Goal: Information Seeking & Learning: Learn about a topic

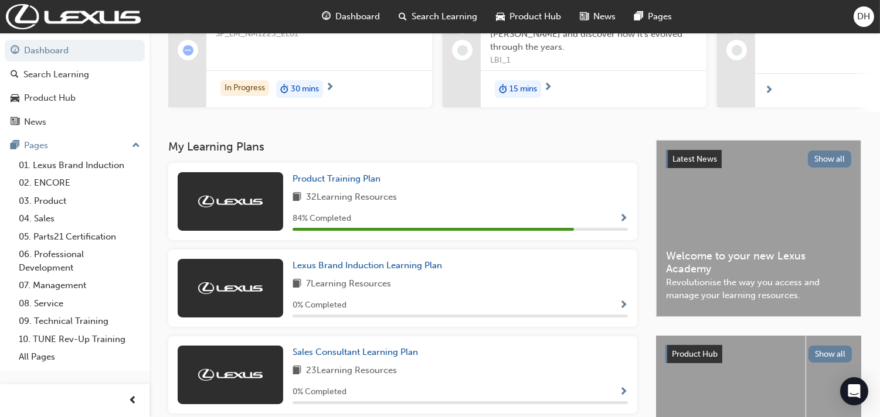
scroll to position [195, 0]
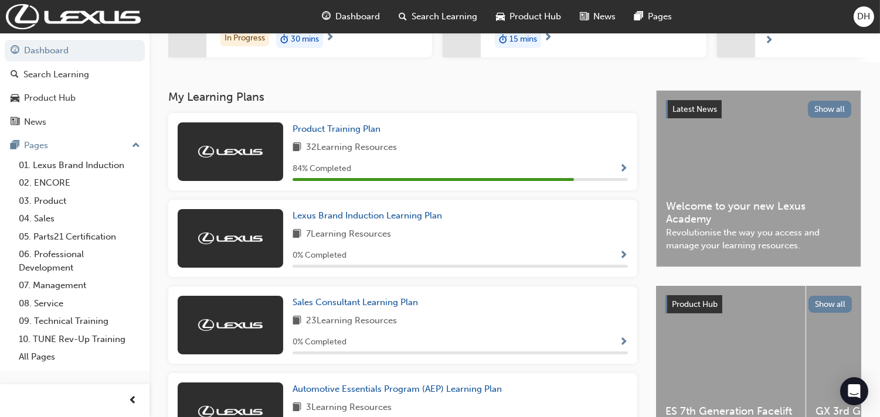
click at [224, 155] on img at bounding box center [230, 152] width 64 height 12
click at [325, 134] on span "Product Training Plan" at bounding box center [336, 129] width 88 height 11
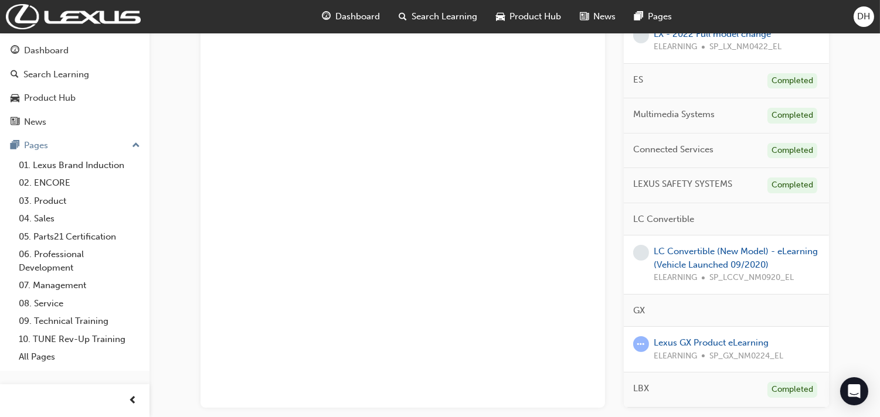
scroll to position [613, 0]
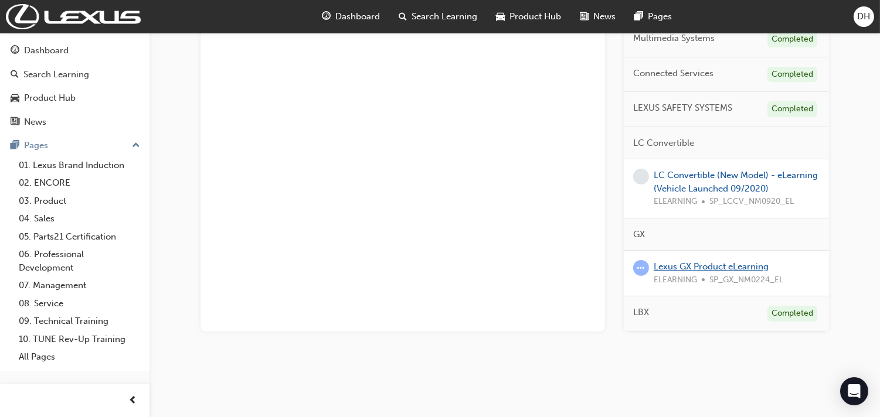
click at [700, 267] on link "Lexus GX Product eLearning" at bounding box center [711, 266] width 115 height 11
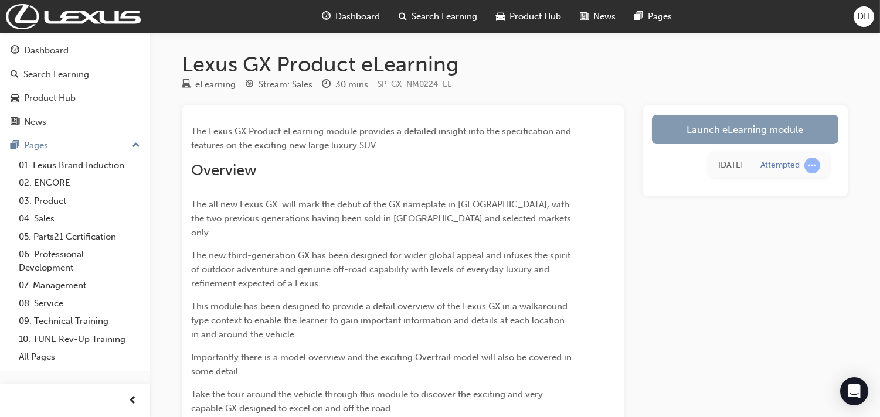
click at [755, 138] on link "Launch eLearning module" at bounding box center [745, 129] width 186 height 29
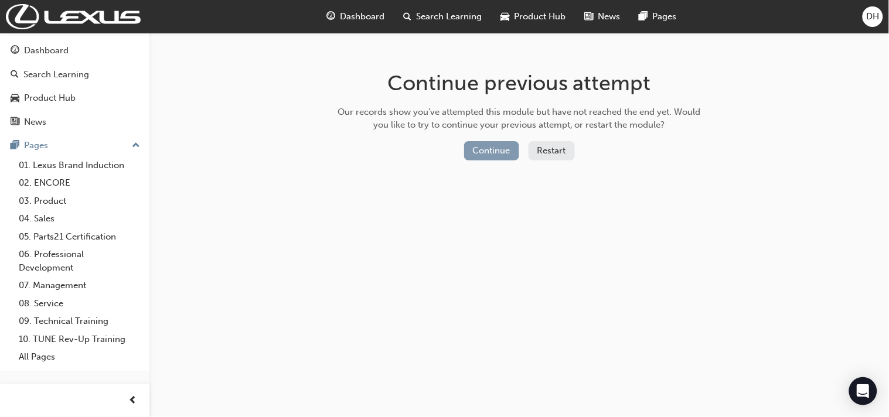
click at [511, 155] on button "Continue" at bounding box center [491, 150] width 55 height 19
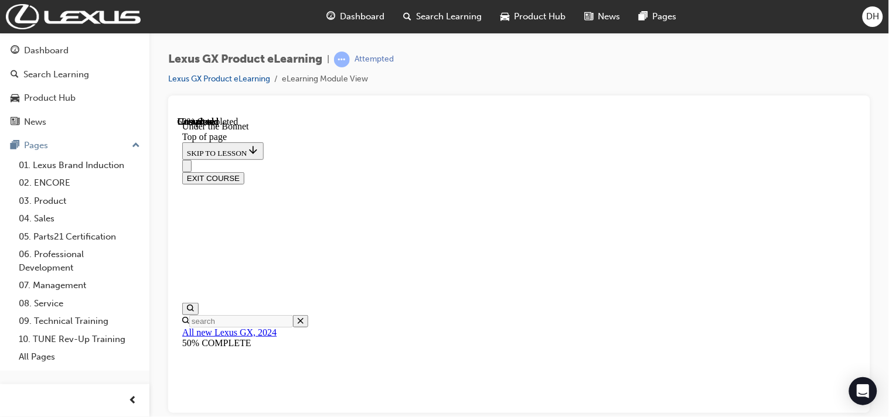
scroll to position [189, 0]
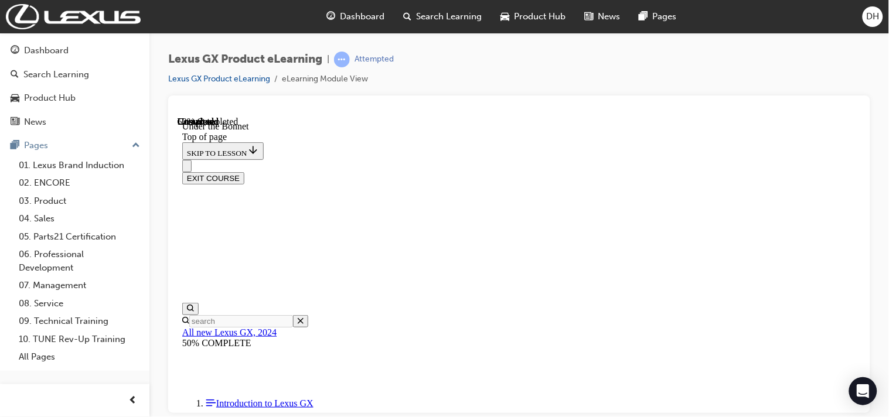
click at [876, 27] on div "Dashboard Search Learning Product Hub News Pages DH" at bounding box center [444, 16] width 889 height 33
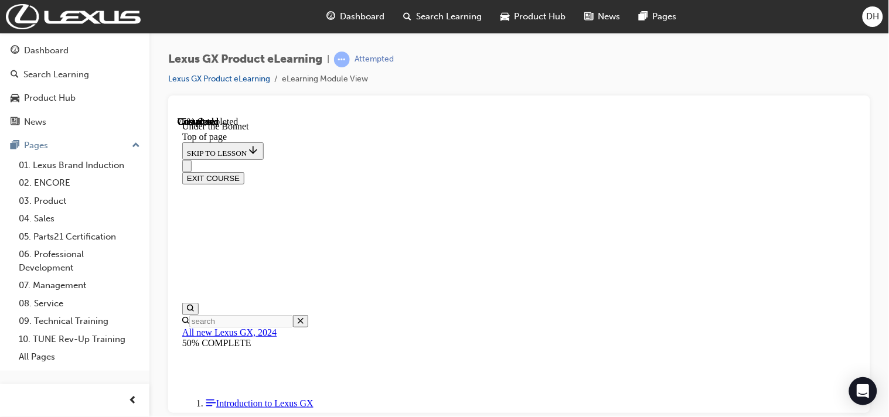
click at [872, 18] on span "DH" at bounding box center [873, 16] width 13 height 13
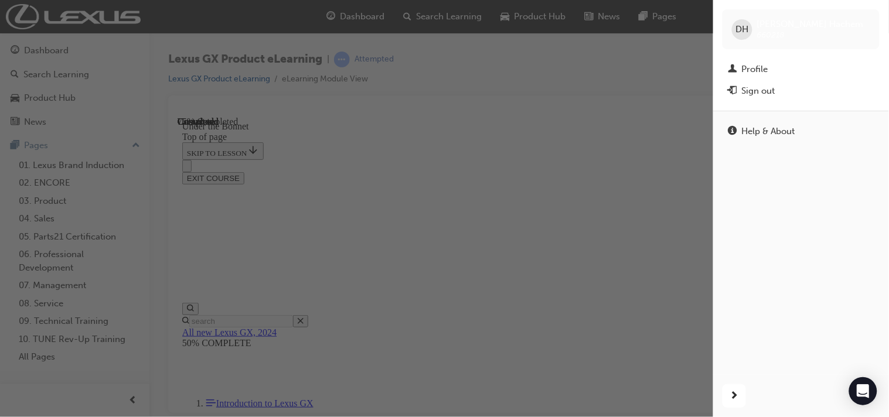
click at [443, 200] on div "button" at bounding box center [356, 208] width 713 height 417
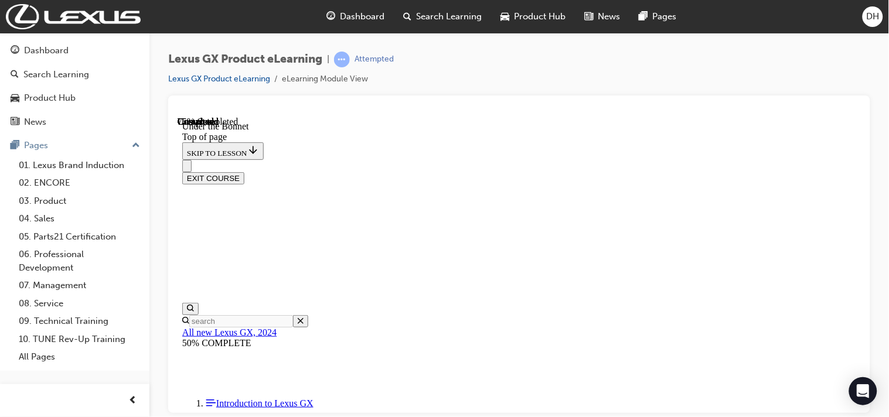
scroll to position [294, 0]
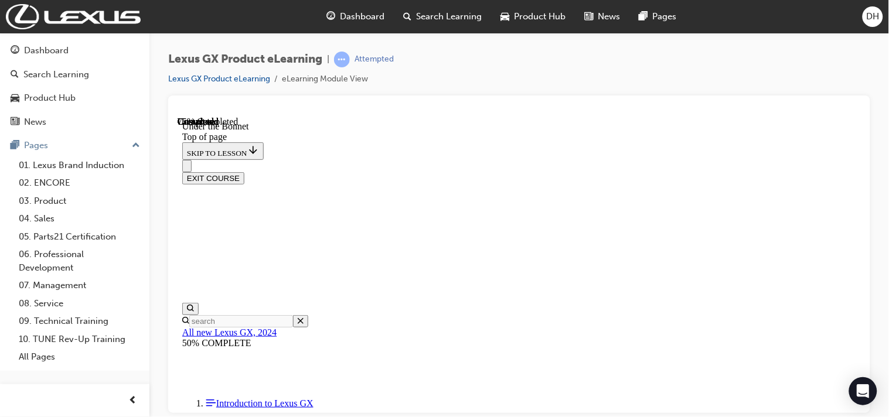
drag, startPoint x: 599, startPoint y: 334, endPoint x: 599, endPoint y: 349, distance: 15.2
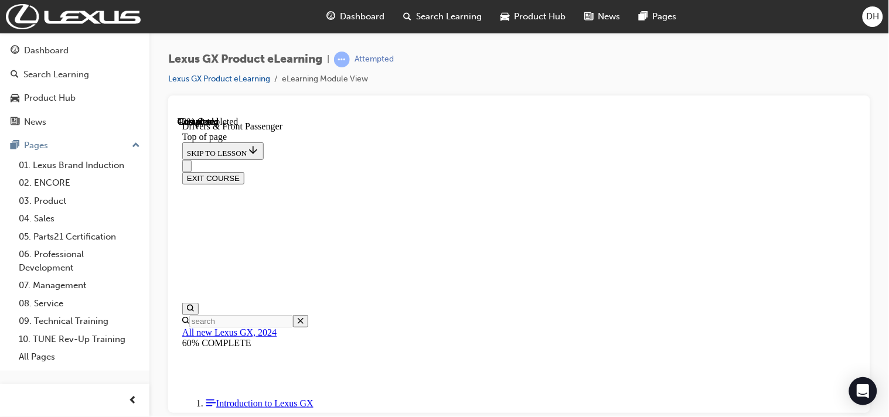
scroll to position [0, 0]
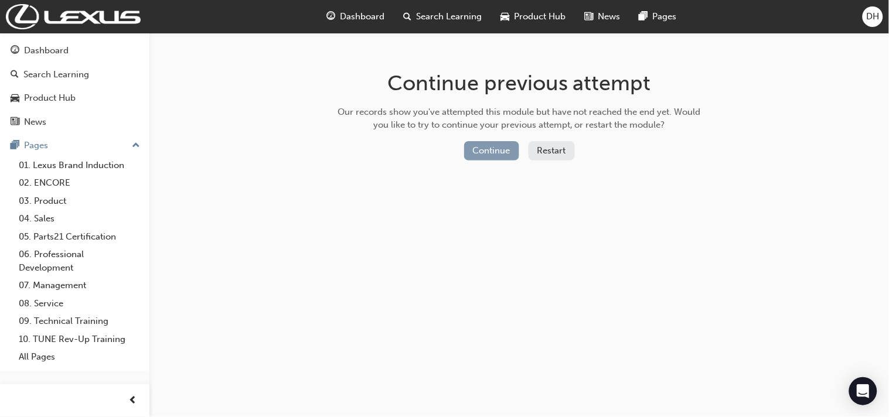
click at [516, 145] on button "Continue" at bounding box center [491, 150] width 55 height 19
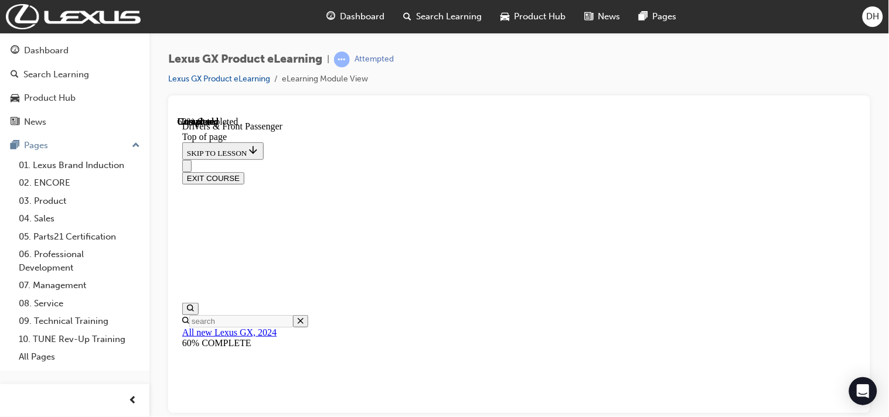
scroll to position [753, 0]
drag, startPoint x: 525, startPoint y: 203, endPoint x: 513, endPoint y: 206, distance: 12.0
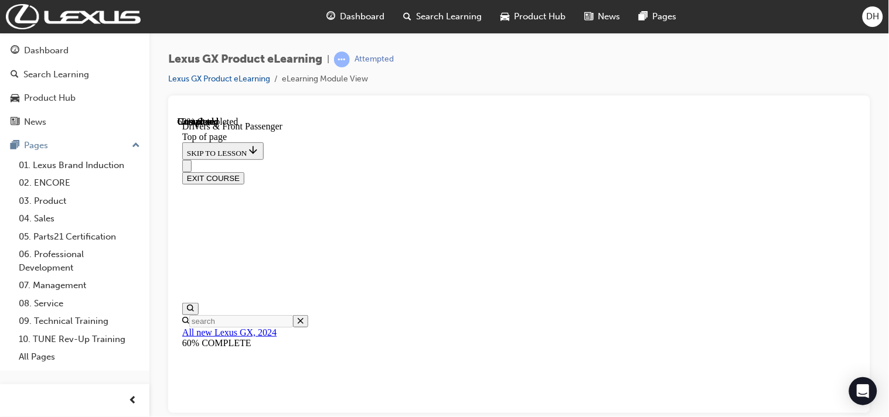
scroll to position [0, 0]
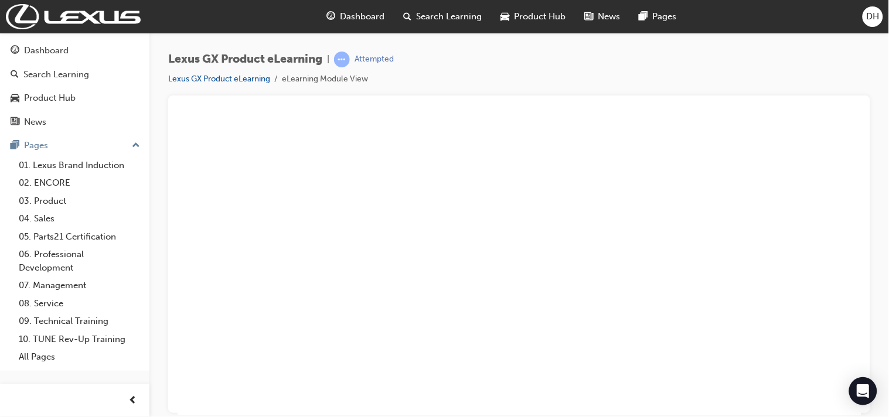
click at [633, 341] on button "Unzoom image" at bounding box center [518, 265] width 683 height 299
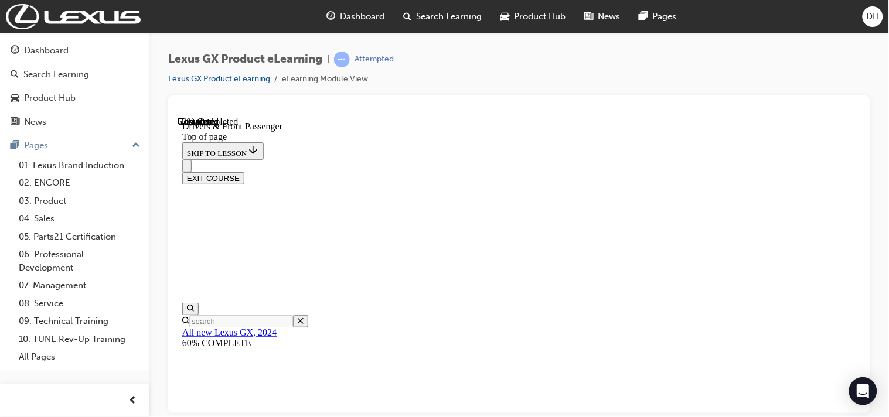
scroll to position [586, 0]
drag, startPoint x: 630, startPoint y: 291, endPoint x: 631, endPoint y: 301, distance: 9.4
drag, startPoint x: 666, startPoint y: 298, endPoint x: 674, endPoint y: 298, distance: 8.2
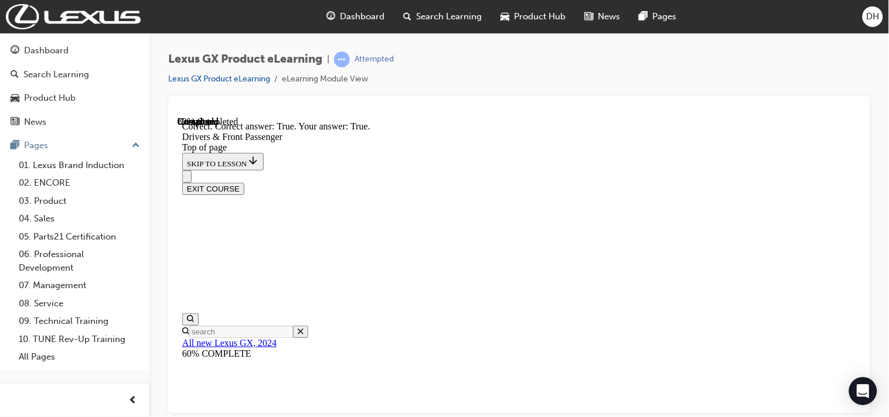
scroll to position [1380, 0]
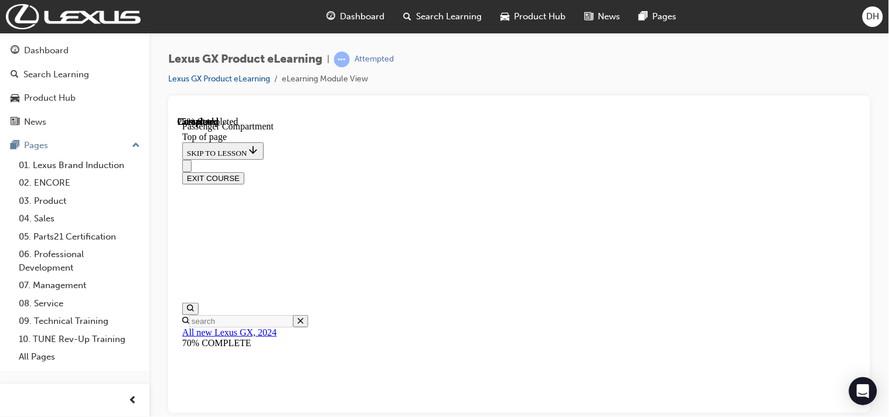
scroll to position [36, 0]
click at [126, 413] on div at bounding box center [74, 400] width 149 height 33
click at [126, 407] on div "button" at bounding box center [132, 400] width 23 height 23
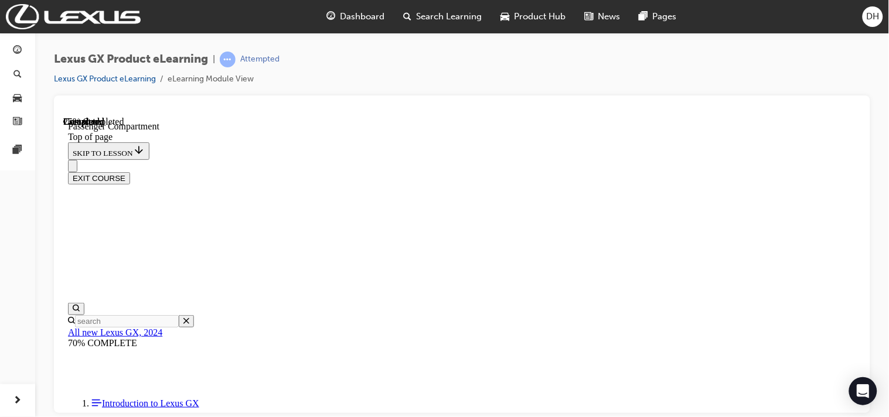
scroll to position [362, 0]
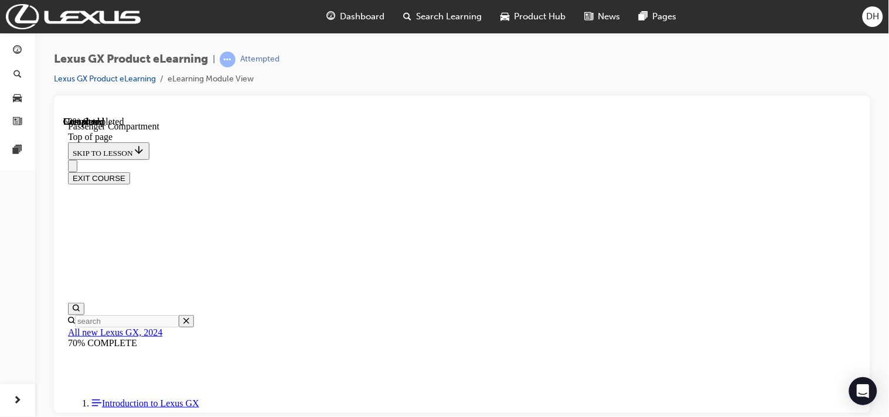
scroll to position [0, 0]
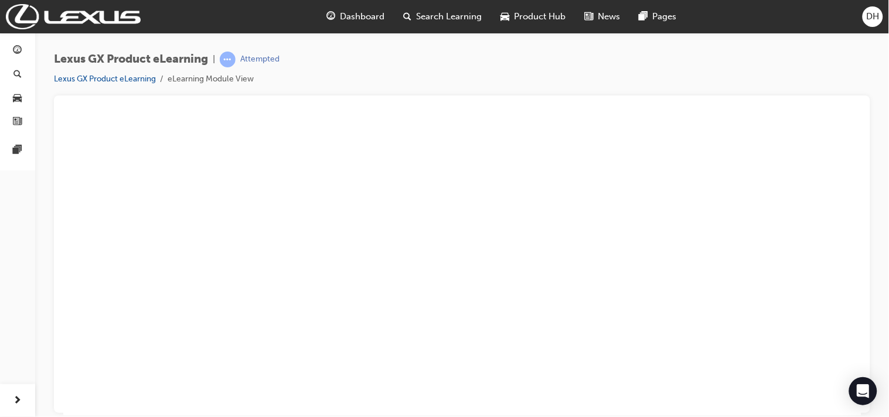
click at [643, 189] on button "Unzoom image" at bounding box center [462, 265] width 798 height 299
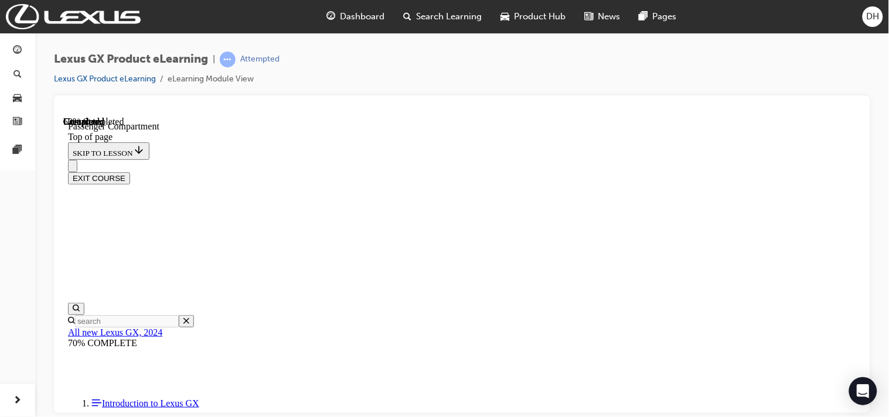
scroll to position [479, 0]
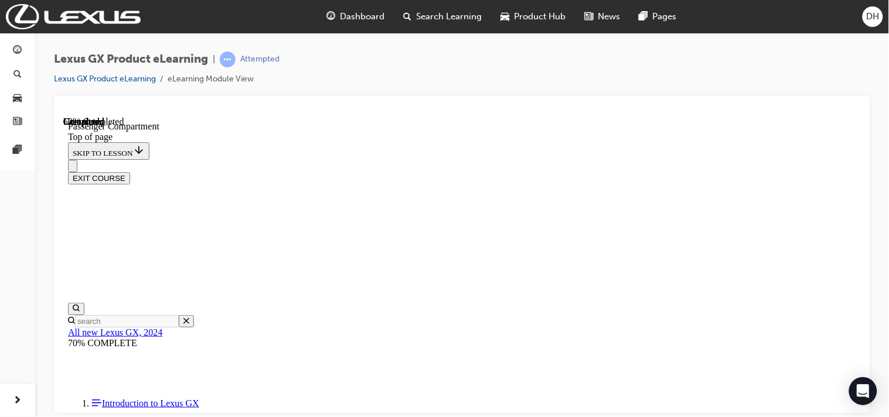
scroll to position [437, 0]
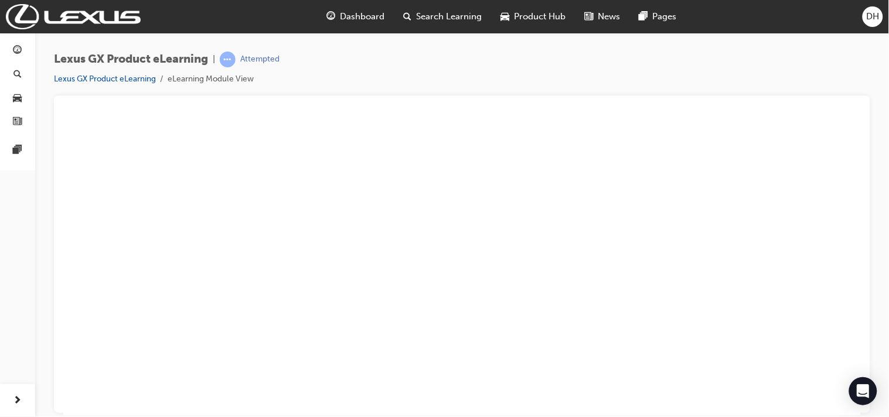
click at [389, 261] on button "Unzoom image" at bounding box center [462, 265] width 798 height 299
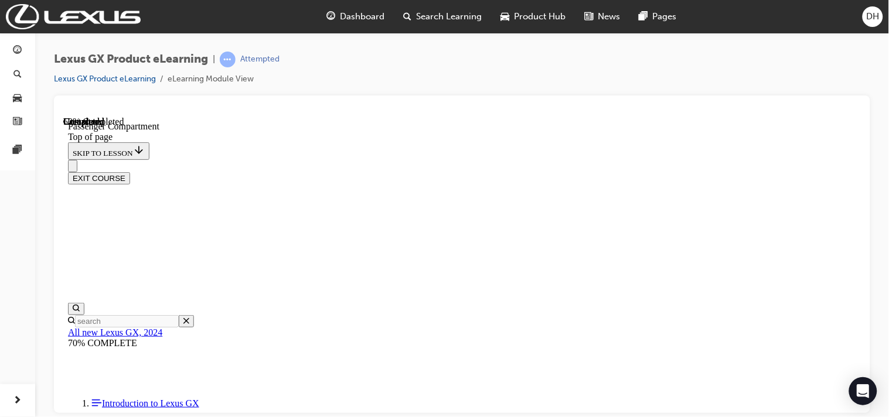
scroll to position [307, 0]
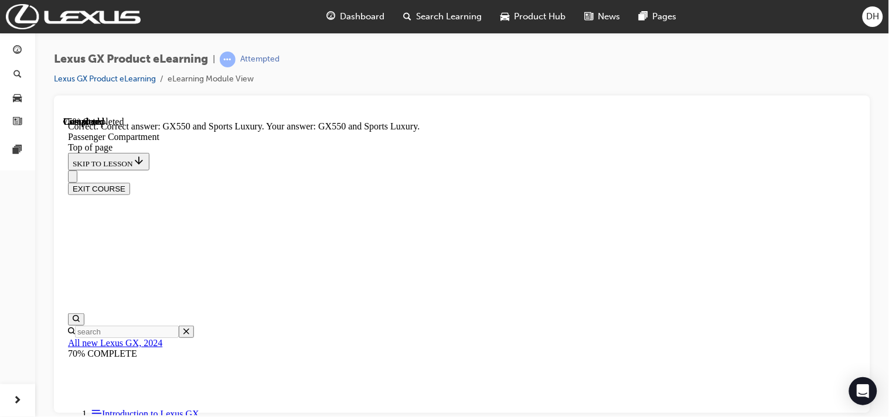
scroll to position [1101, 0]
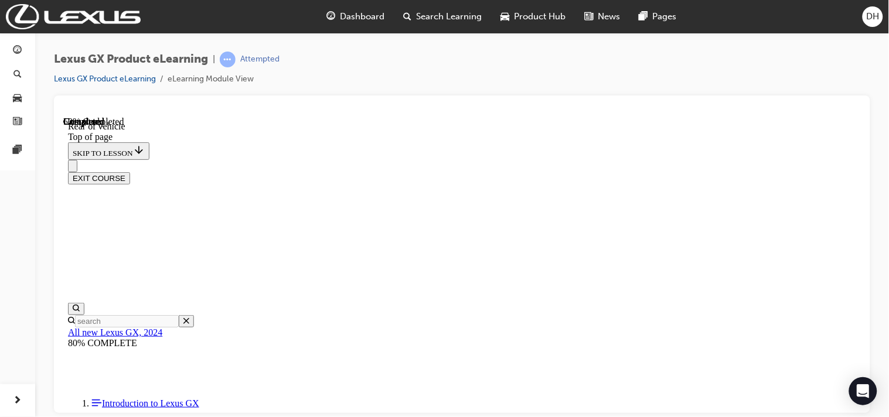
scroll to position [297, 0]
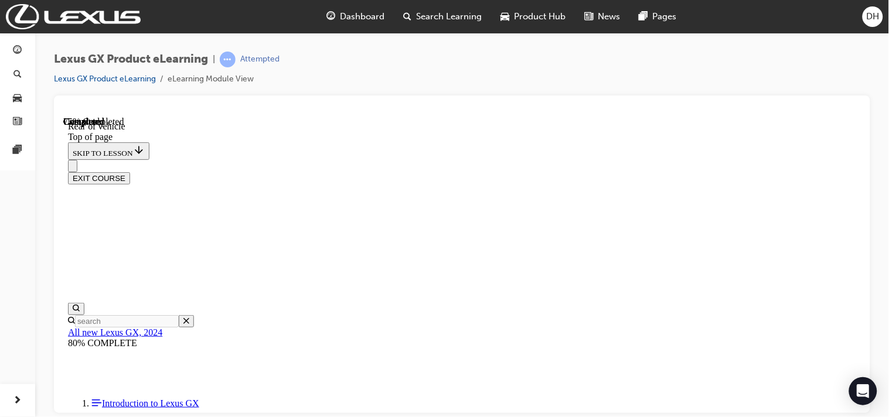
scroll to position [725, 0]
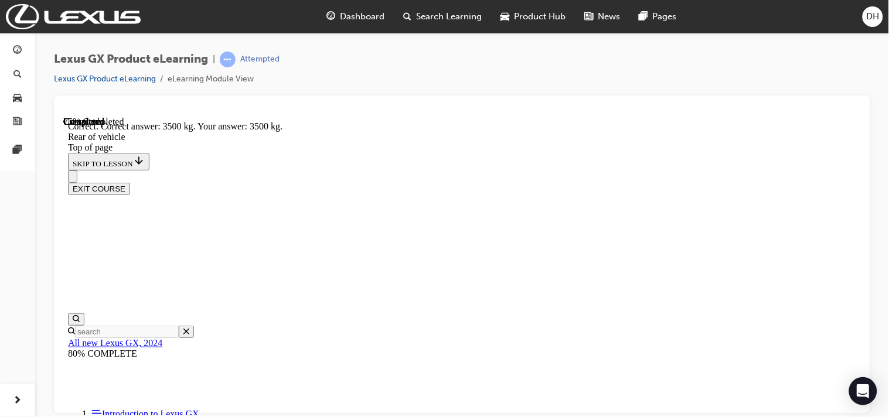
scroll to position [974, 0]
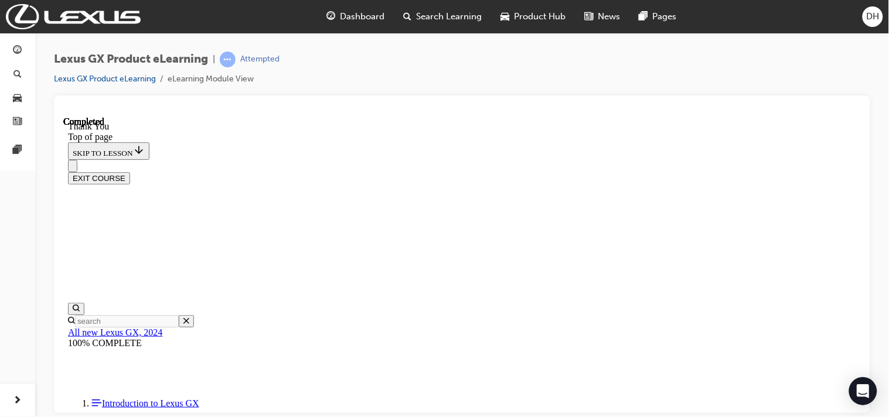
scroll to position [427, 0]
click at [130, 172] on button "EXIT COURSE" at bounding box center [98, 178] width 62 height 12
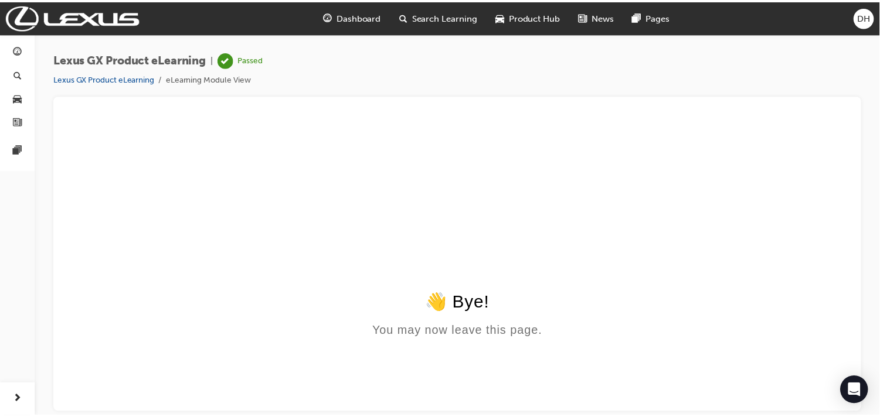
scroll to position [0, 0]
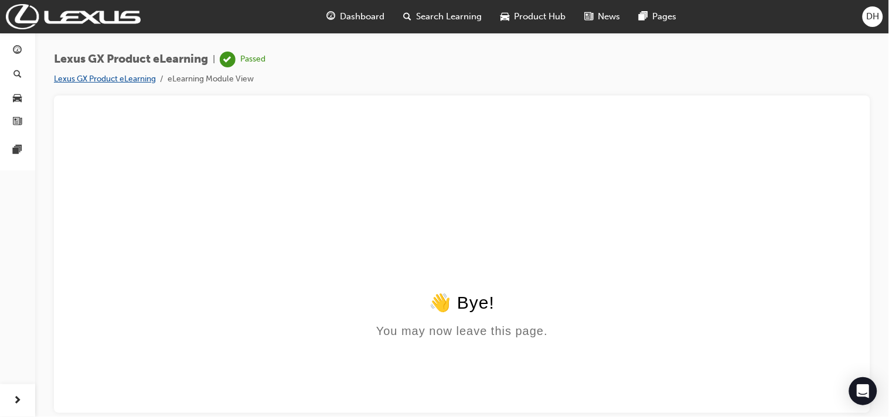
click at [138, 80] on link "Lexus GX Product eLearning" at bounding box center [105, 79] width 102 height 10
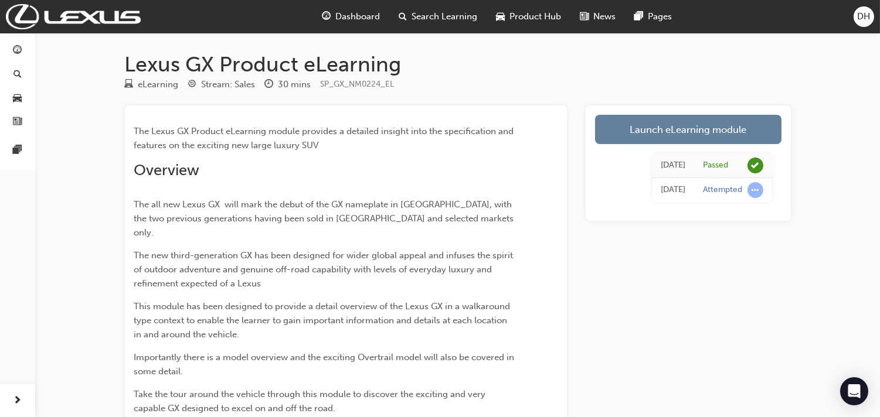
click at [0, 38] on div "Dashboard Search Learning Product Hub News Pages Pages" at bounding box center [17, 102] width 35 height 138
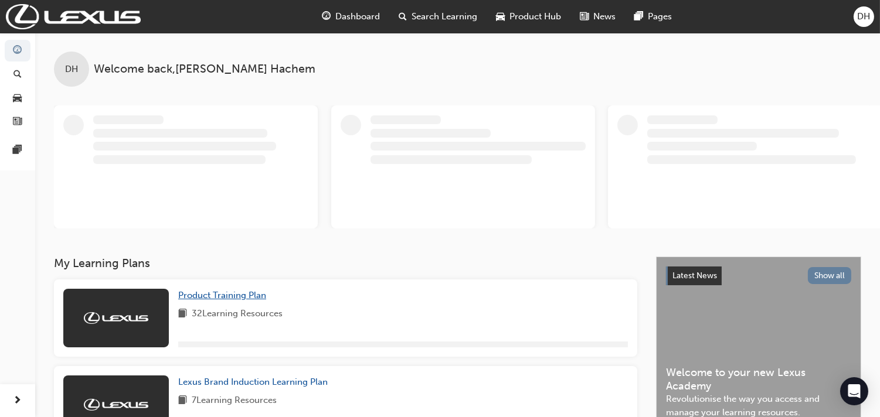
click at [219, 289] on link "Product Training Plan" at bounding box center [224, 295] width 93 height 13
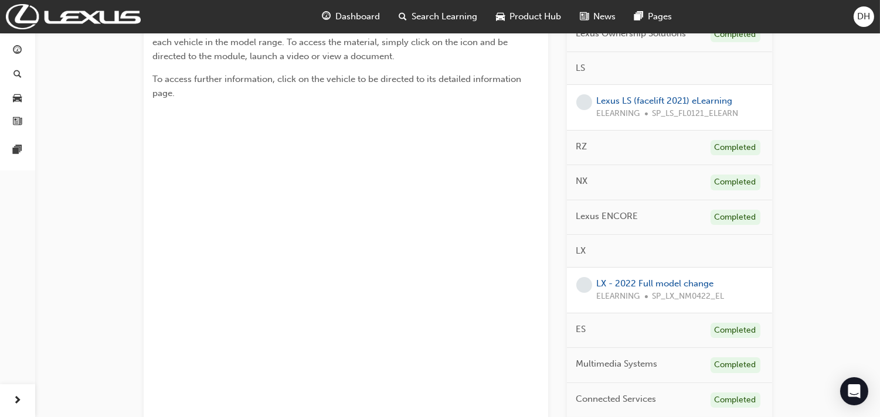
scroll to position [260, 0]
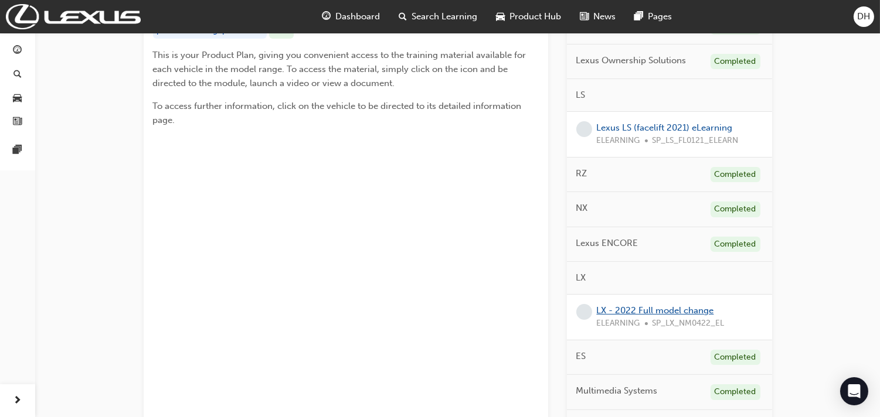
click at [641, 312] on link "LX - 2022 Full model change" at bounding box center [655, 310] width 117 height 11
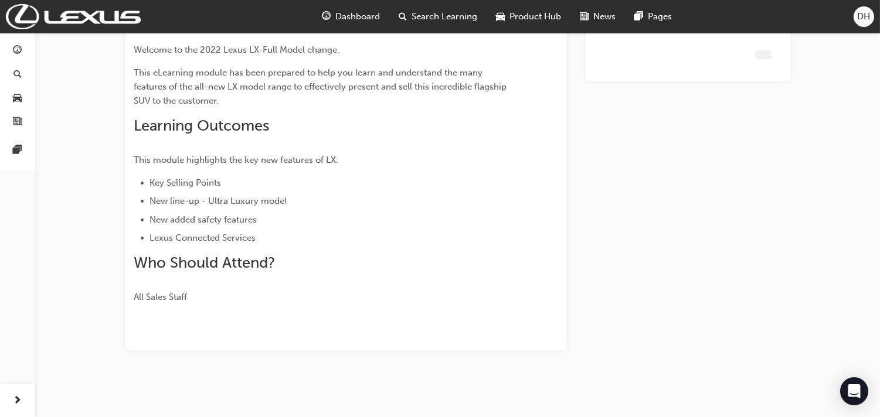
scroll to position [118, 0]
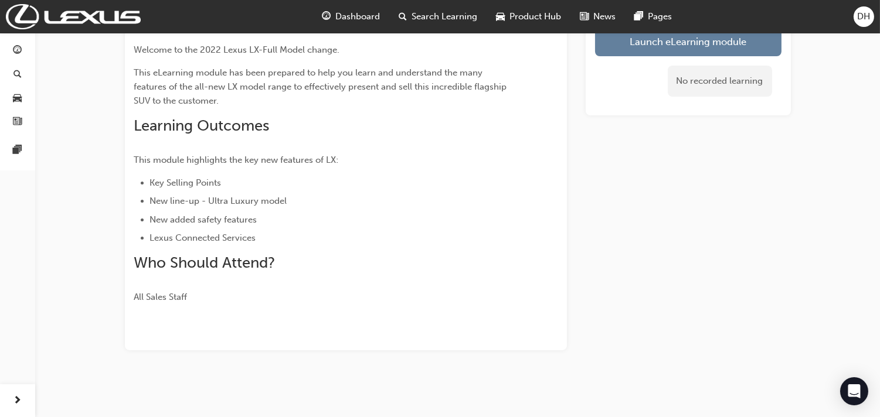
click at [672, 59] on div "No recorded learning" at bounding box center [688, 81] width 186 height 50
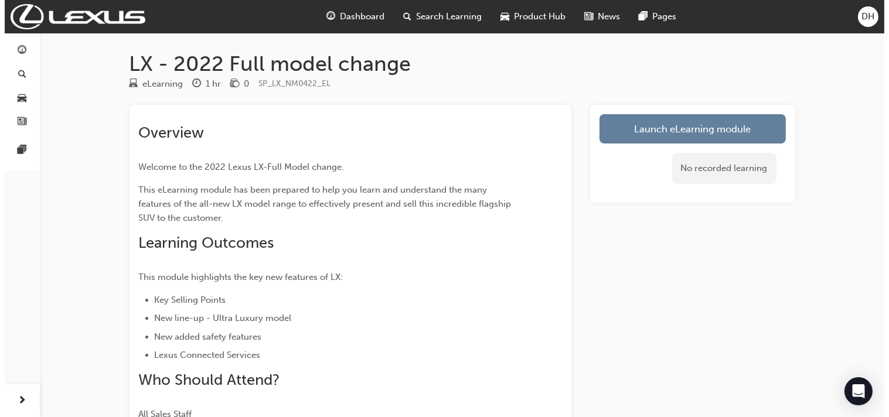
scroll to position [0, 0]
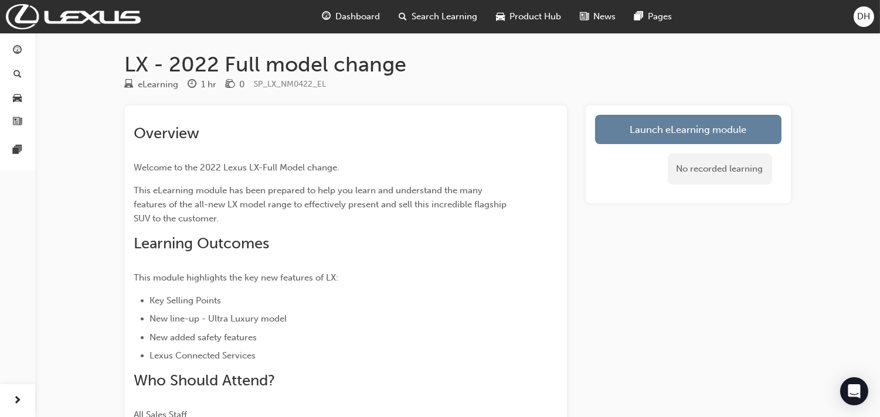
click at [611, 170] on div "No recorded learning" at bounding box center [688, 169] width 186 height 50
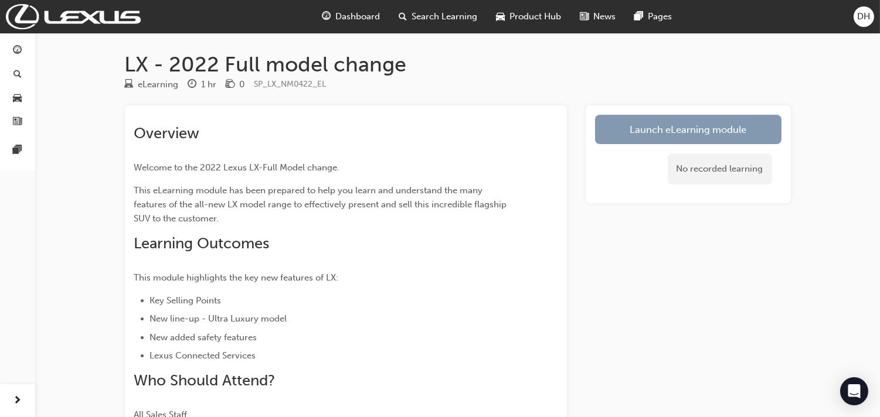
click at [633, 131] on link "Launch eLearning module" at bounding box center [688, 129] width 186 height 29
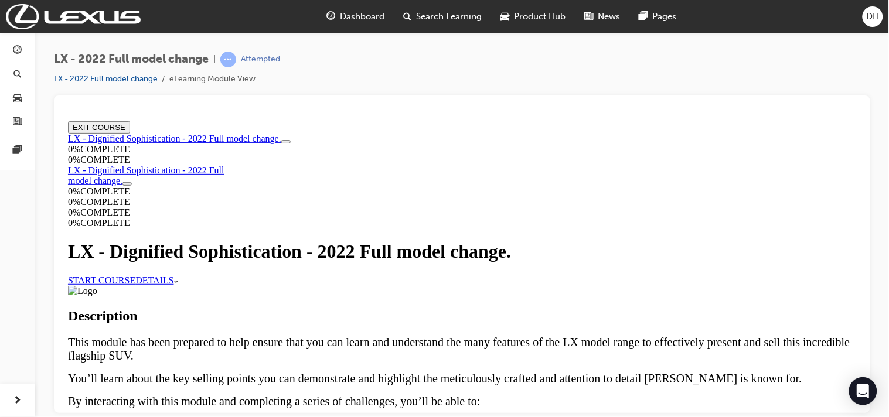
scroll to position [130, 0]
click at [135, 275] on link "START COURSE" at bounding box center [100, 280] width 67 height 10
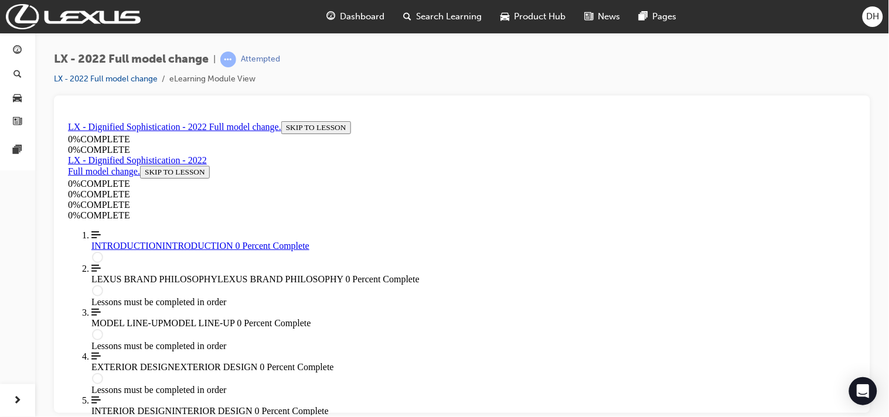
scroll to position [171, 0]
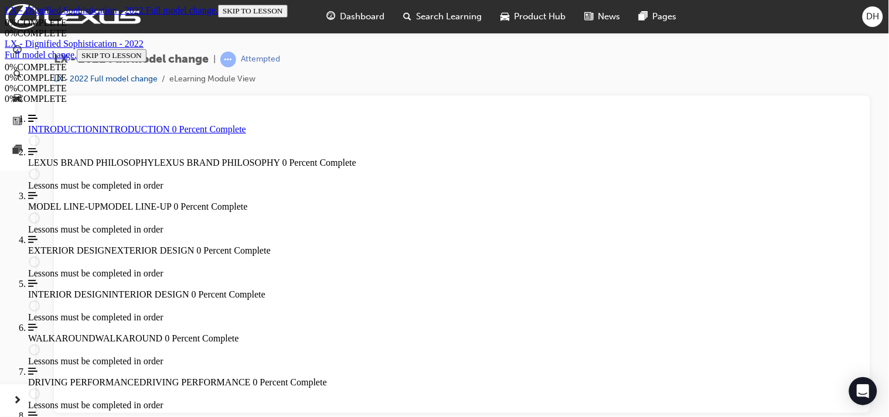
scroll to position [264, 0]
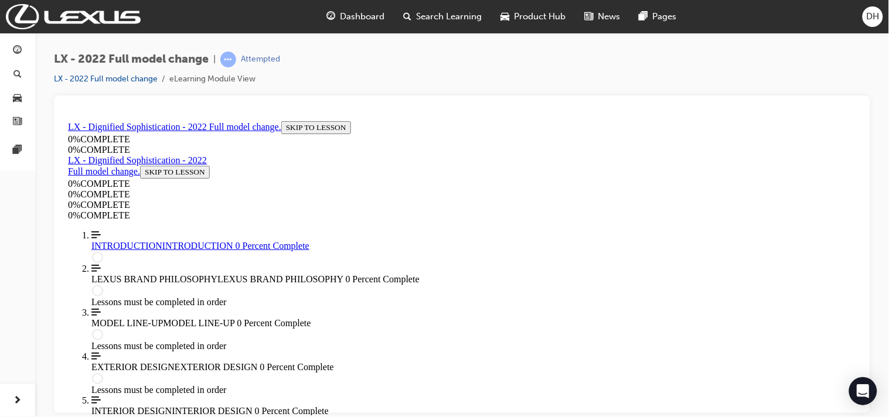
scroll to position [213, 0]
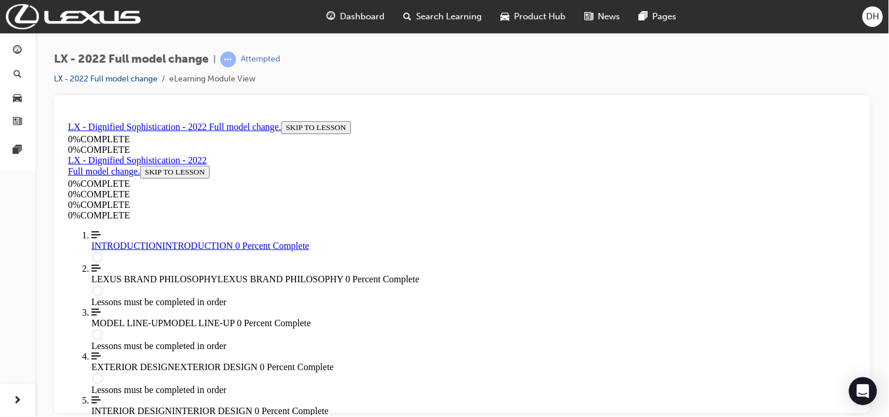
drag, startPoint x: 449, startPoint y: 217, endPoint x: 316, endPoint y: 216, distance: 133.0
drag, startPoint x: 319, startPoint y: 218, endPoint x: 324, endPoint y: 208, distance: 10.8
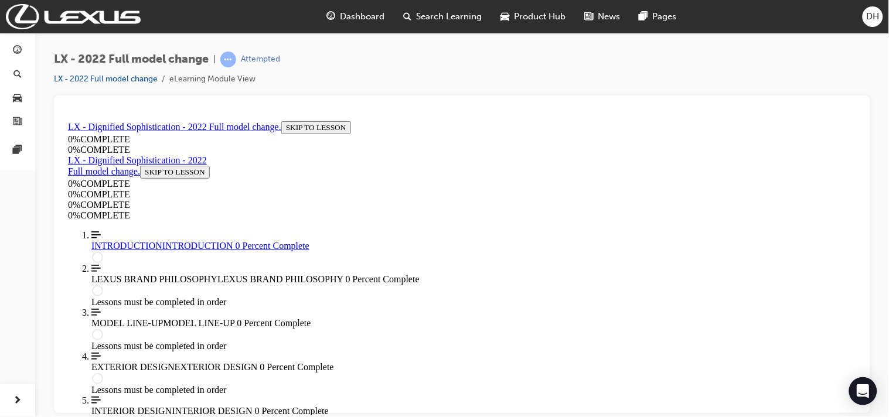
scroll to position [408, 0]
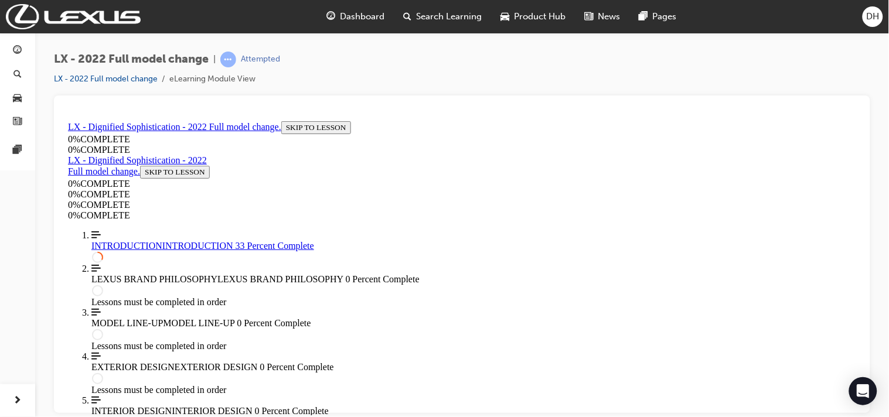
drag, startPoint x: 312, startPoint y: 280, endPoint x: 452, endPoint y: 283, distance: 140.1
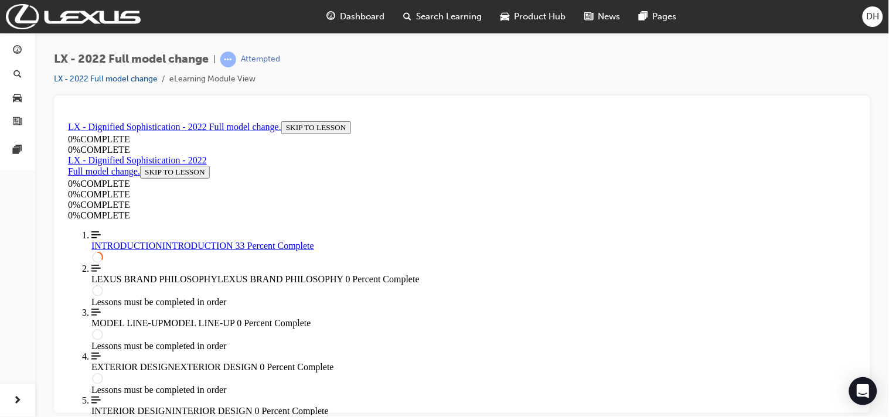
drag, startPoint x: 448, startPoint y: 283, endPoint x: 328, endPoint y: 285, distance: 120.8
drag, startPoint x: 324, startPoint y: 259, endPoint x: 417, endPoint y: 261, distance: 93.8
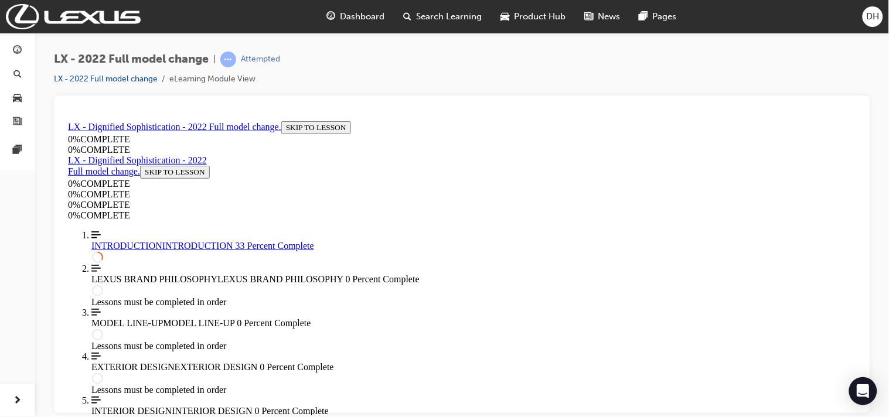
drag, startPoint x: 416, startPoint y: 258, endPoint x: 326, endPoint y: 262, distance: 89.2
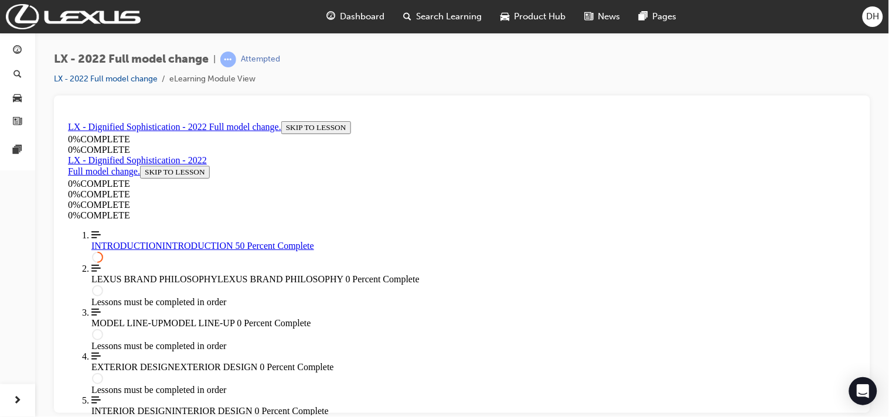
scroll to position [1255, 0]
drag, startPoint x: 333, startPoint y: 249, endPoint x: 569, endPoint y: 362, distance: 260.8
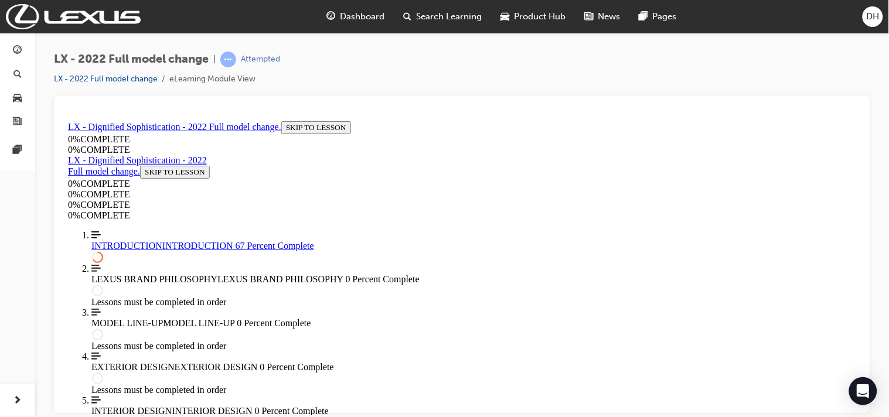
drag, startPoint x: 384, startPoint y: 182, endPoint x: 347, endPoint y: 153, distance: 47.6
drag, startPoint x: 339, startPoint y: 144, endPoint x: 406, endPoint y: 174, distance: 72.7
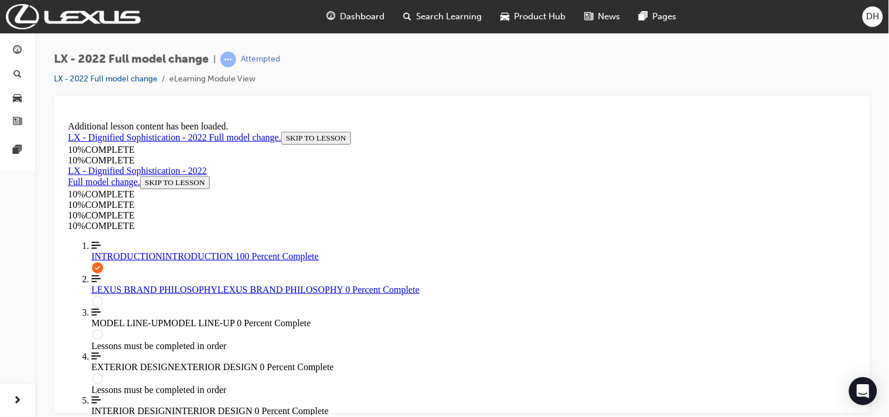
scroll to position [3042, 0]
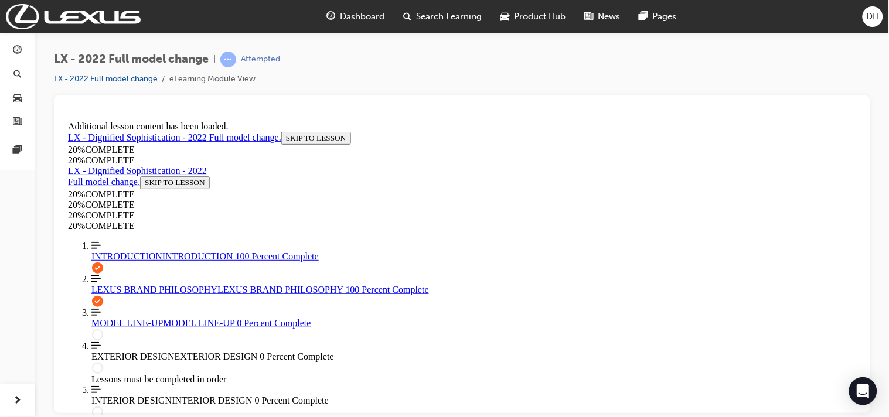
scroll to position [2138, 0]
drag, startPoint x: 486, startPoint y: 229, endPoint x: 539, endPoint y: 281, distance: 73.8
drag, startPoint x: 502, startPoint y: 372, endPoint x: 563, endPoint y: 371, distance: 61.0
drag, startPoint x: 457, startPoint y: 229, endPoint x: 501, endPoint y: 329, distance: 110.0
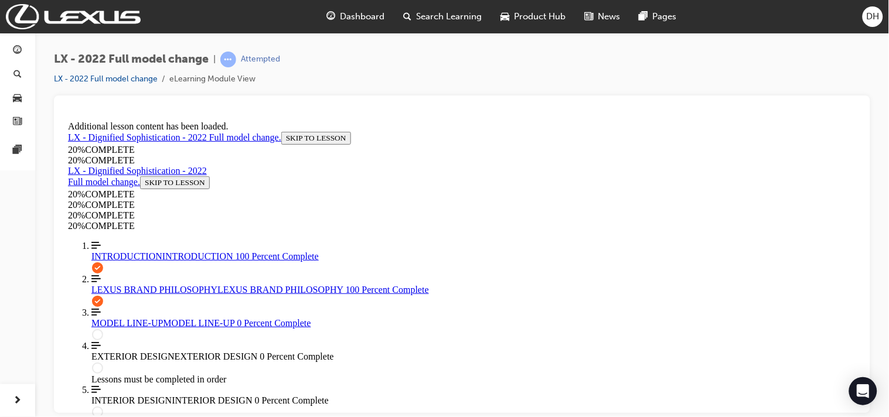
drag, startPoint x: 451, startPoint y: 241, endPoint x: 501, endPoint y: 240, distance: 49.3
drag, startPoint x: 457, startPoint y: 173, endPoint x: 516, endPoint y: 173, distance: 59.8
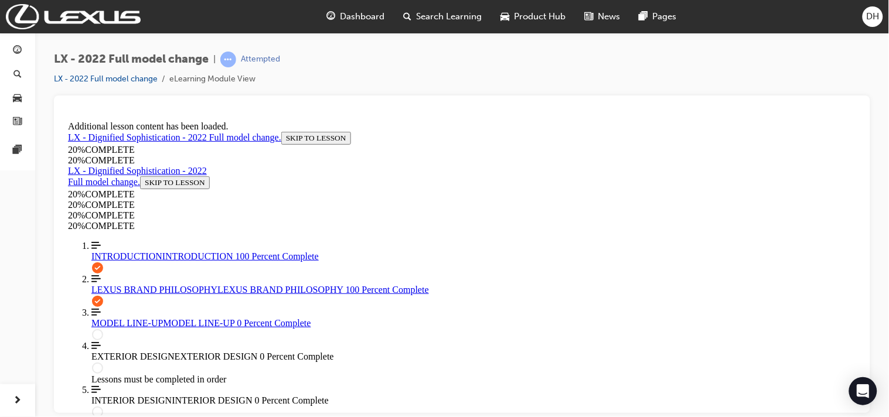
scroll to position [265, 0]
drag, startPoint x: 657, startPoint y: 298, endPoint x: 649, endPoint y: 298, distance: 8.2
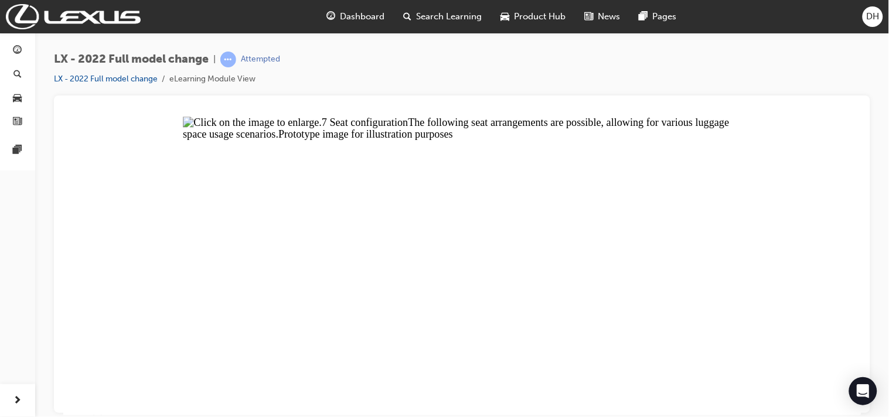
click at [610, 373] on button "Unzoom image" at bounding box center [462, 265] width 798 height 299
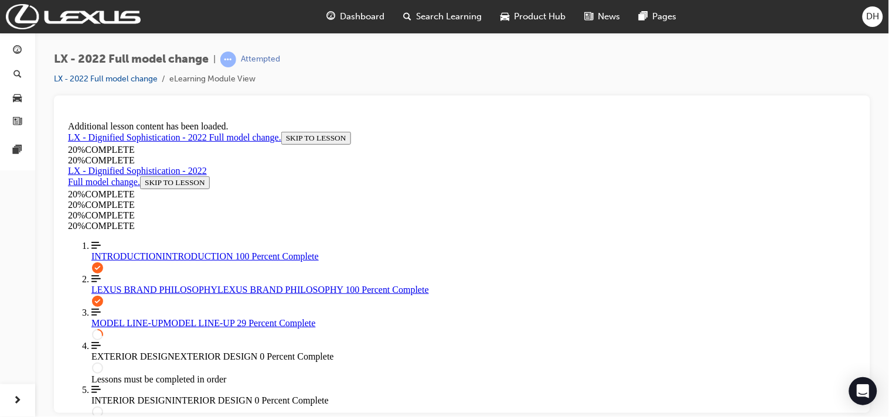
scroll to position [702, 0]
